Goal: Task Accomplishment & Management: Manage account settings

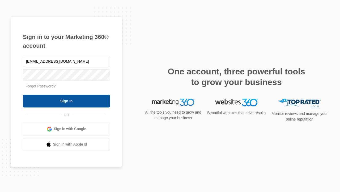
click at [67, 101] on input "Sign In" at bounding box center [66, 100] width 87 height 13
